Goal: Navigation & Orientation: Find specific page/section

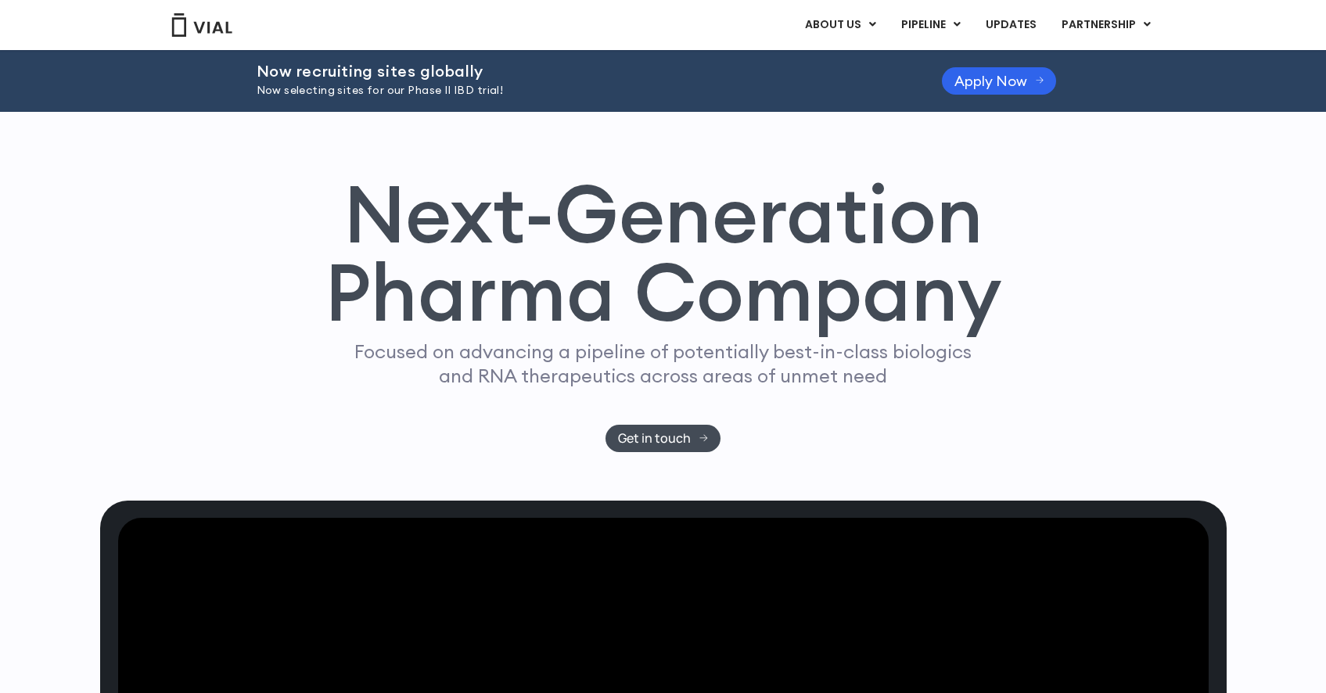
scroll to position [5, 0]
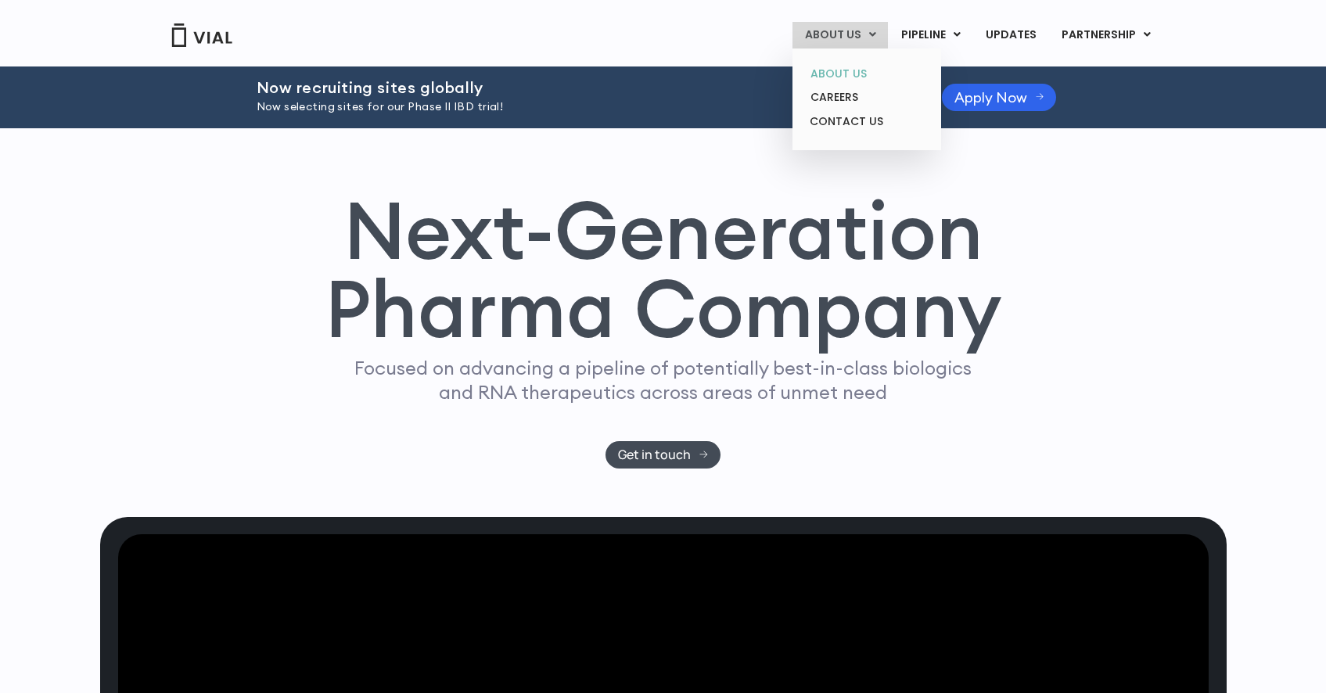
click at [849, 74] on link "ABOUT US" at bounding box center [866, 74] width 137 height 24
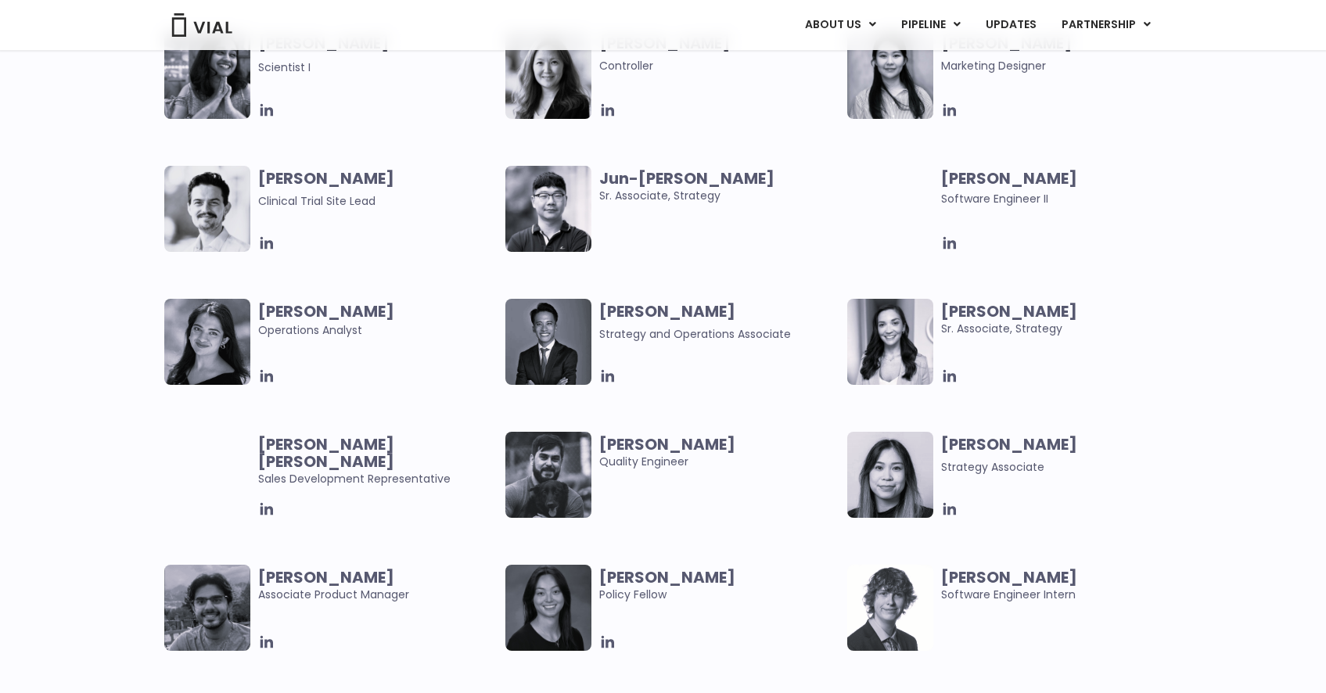
scroll to position [2928, 0]
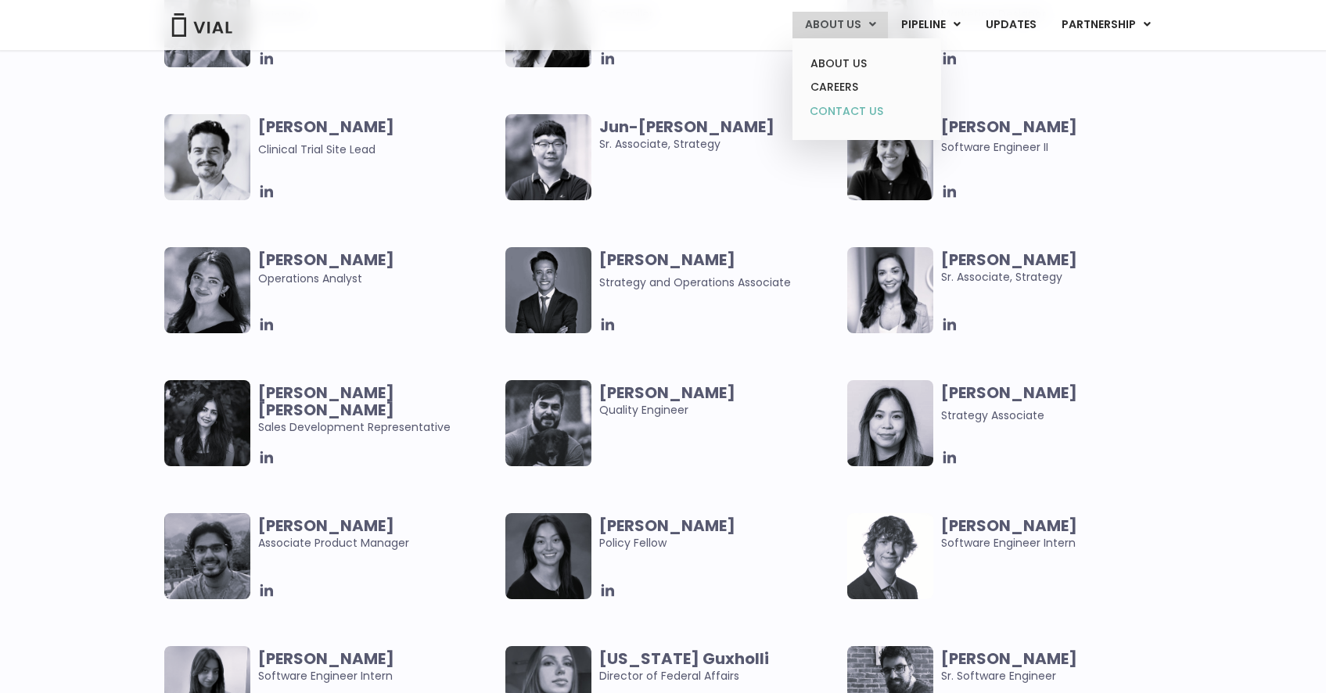
click at [844, 99] on link "CONTACT US" at bounding box center [866, 111] width 137 height 25
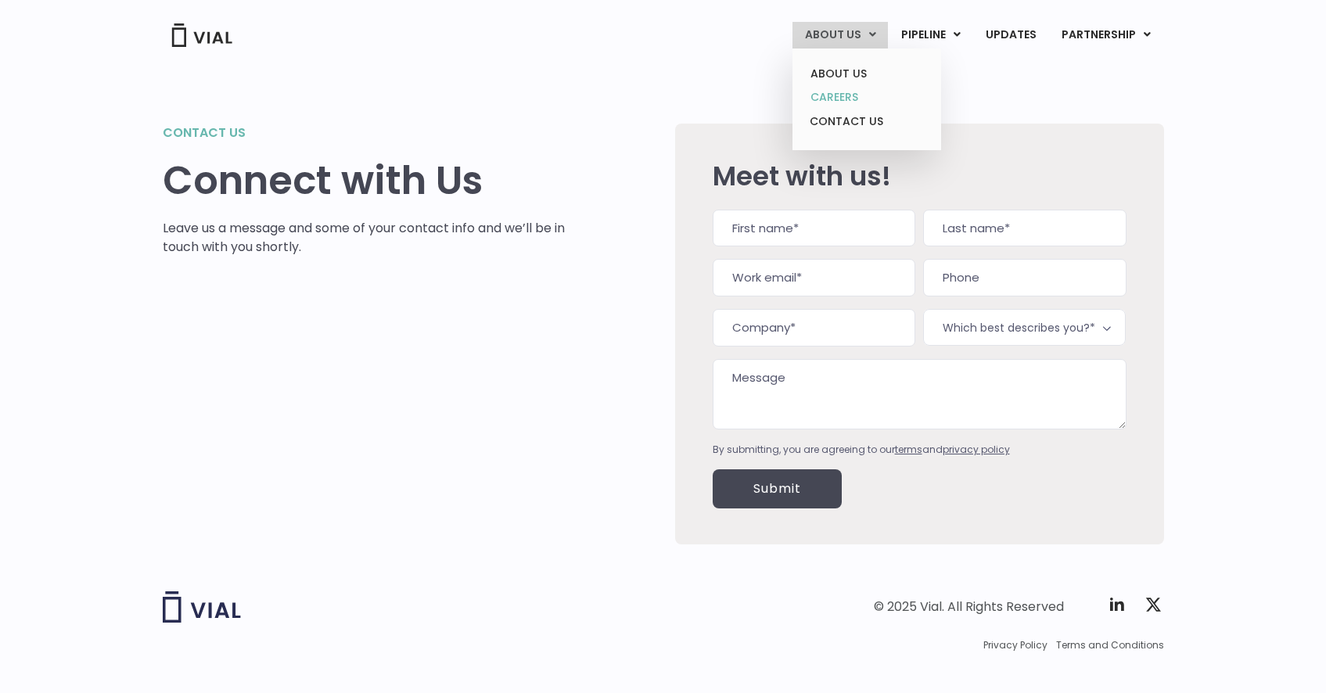
click at [847, 90] on link "CAREERS" at bounding box center [866, 97] width 137 height 24
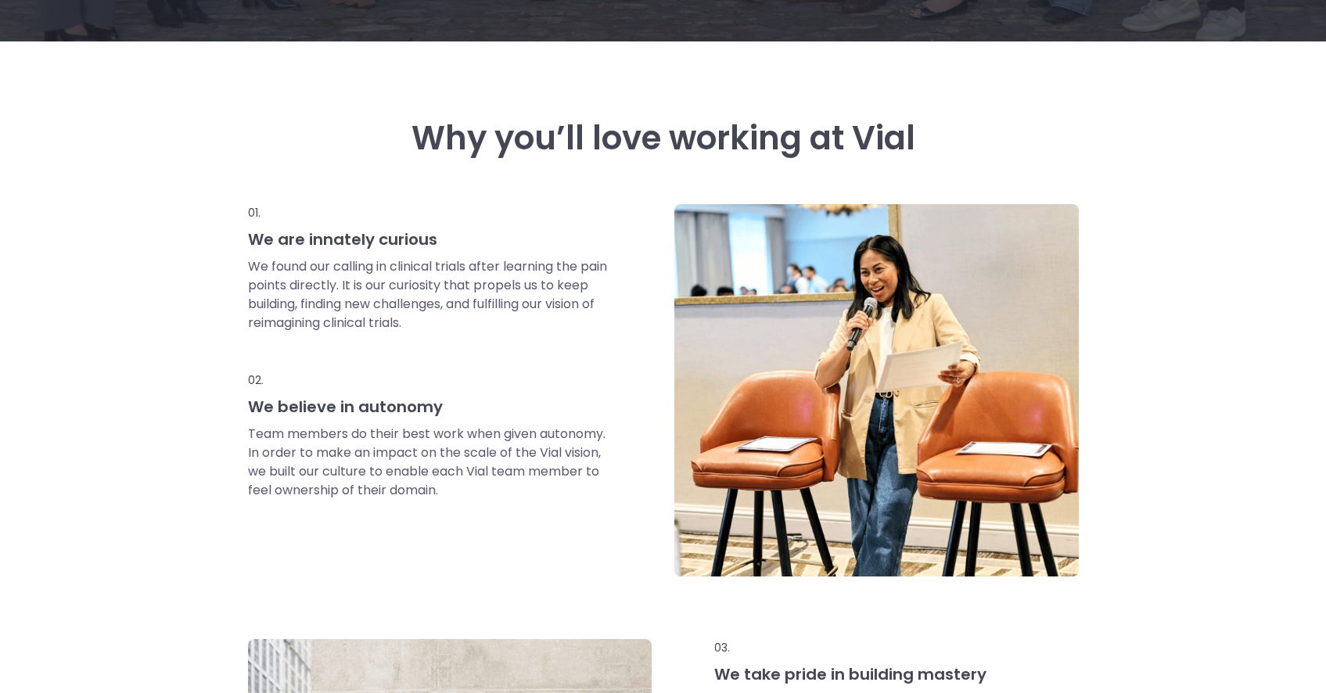
scroll to position [602, 0]
